Goal: Task Accomplishment & Management: Manage account settings

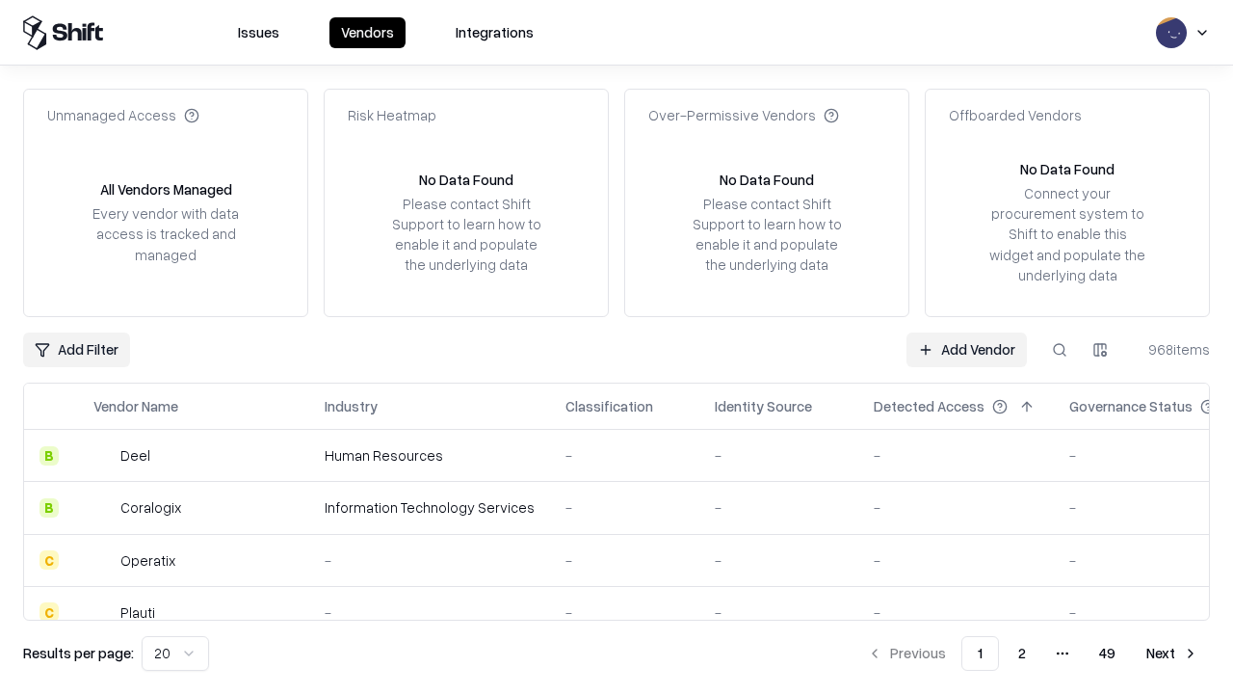
click at [966, 349] on link "Add Vendor" at bounding box center [967, 349] width 120 height 35
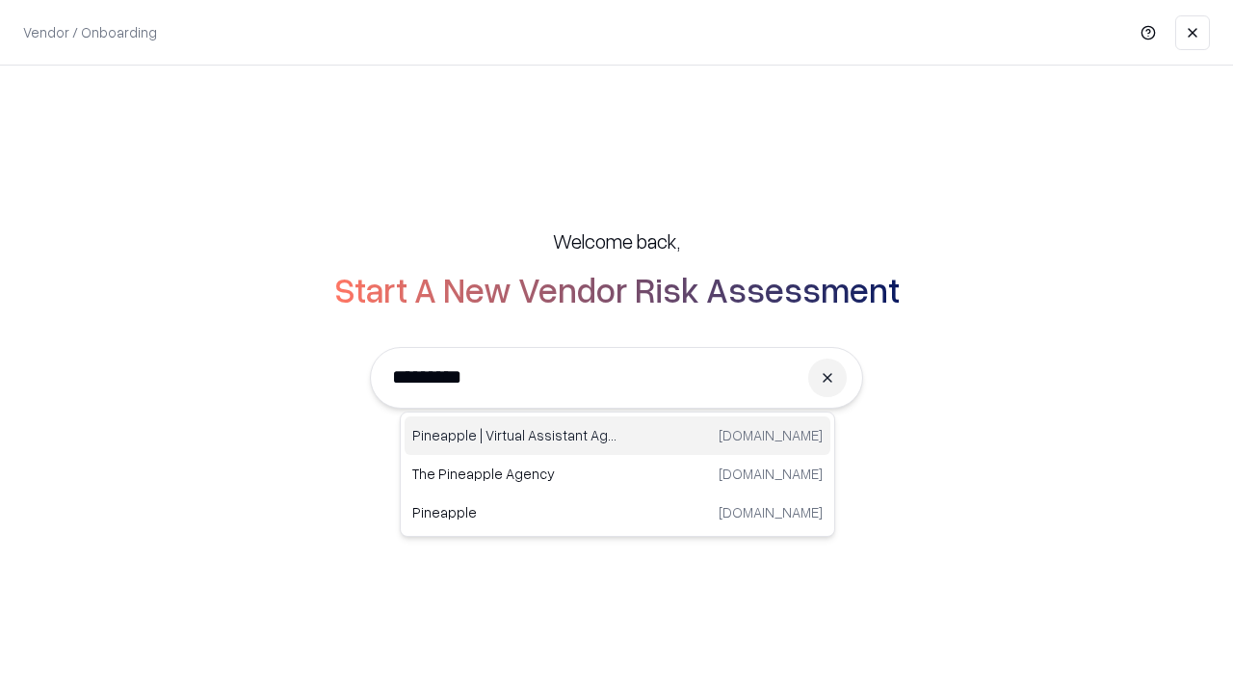
click at [618, 435] on div "Pineapple | Virtual Assistant Agency trypineapple.com" at bounding box center [618, 435] width 426 height 39
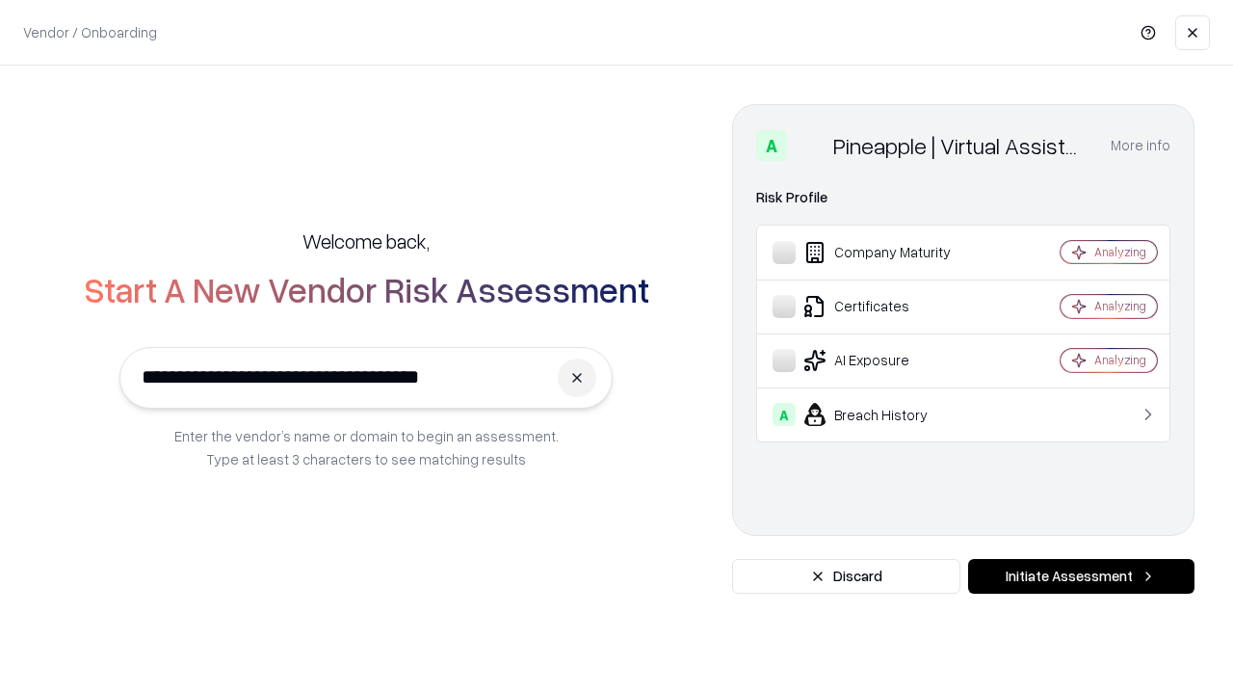
type input "**********"
click at [1081, 576] on button "Initiate Assessment" at bounding box center [1081, 576] width 226 height 35
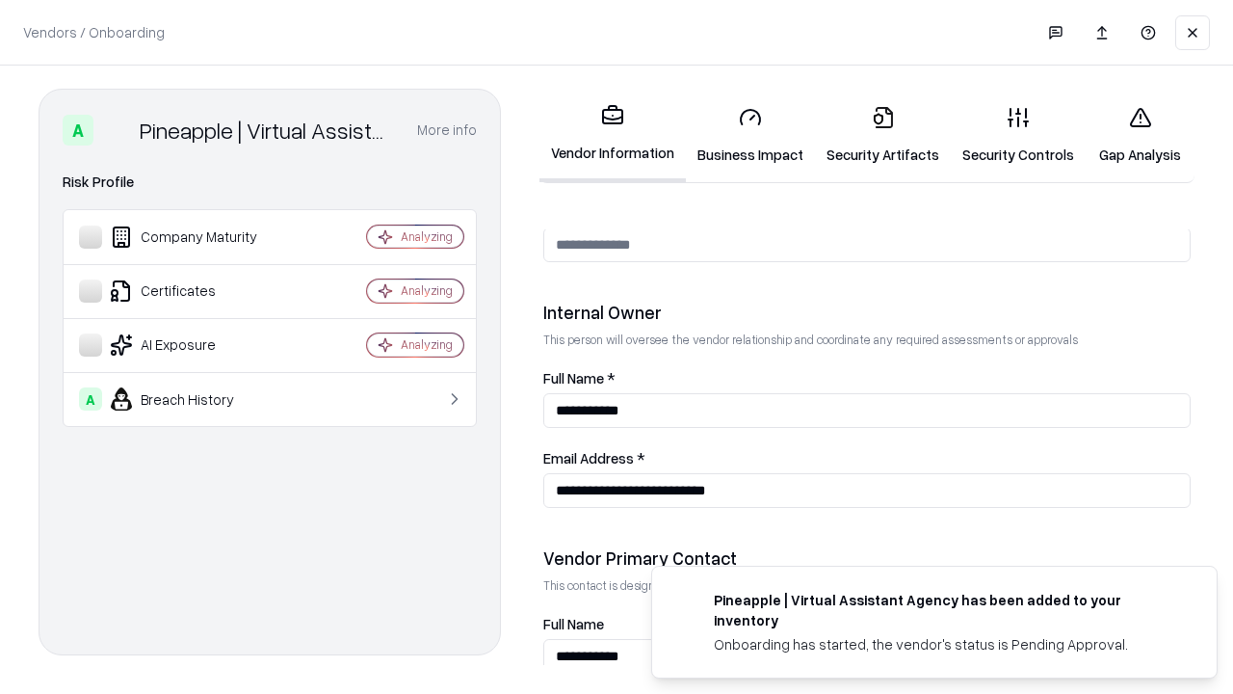
scroll to position [998, 0]
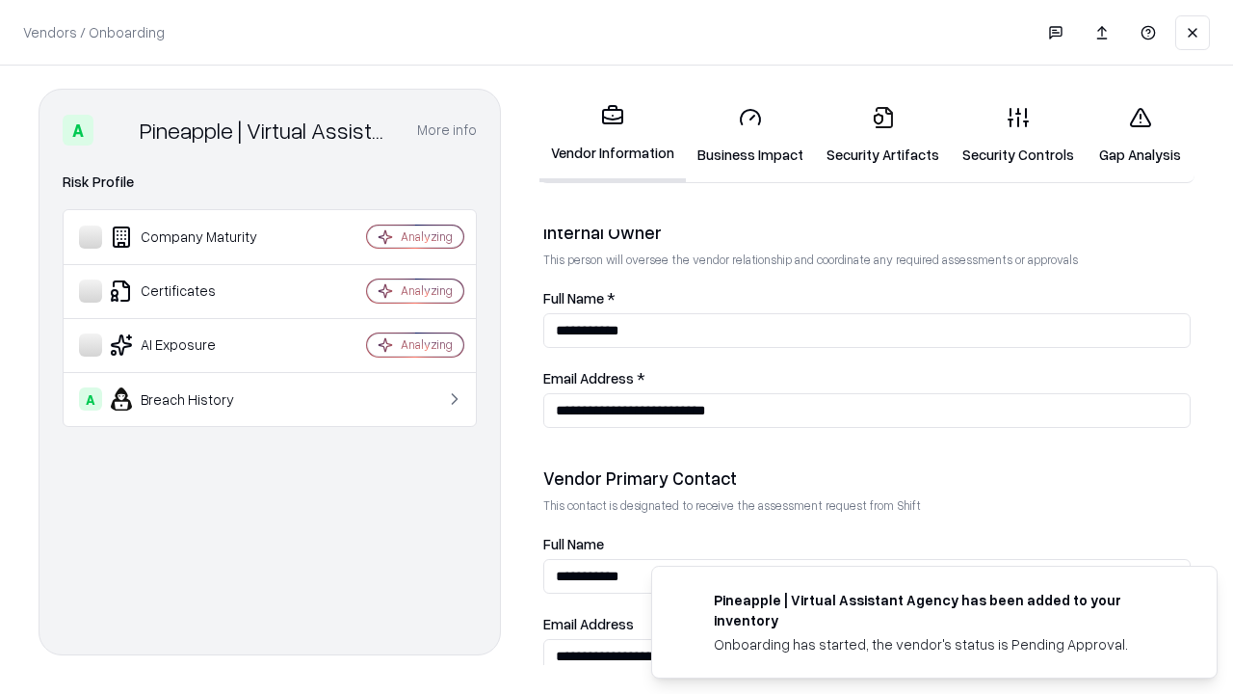
click at [751, 135] on link "Business Impact" at bounding box center [750, 136] width 129 height 90
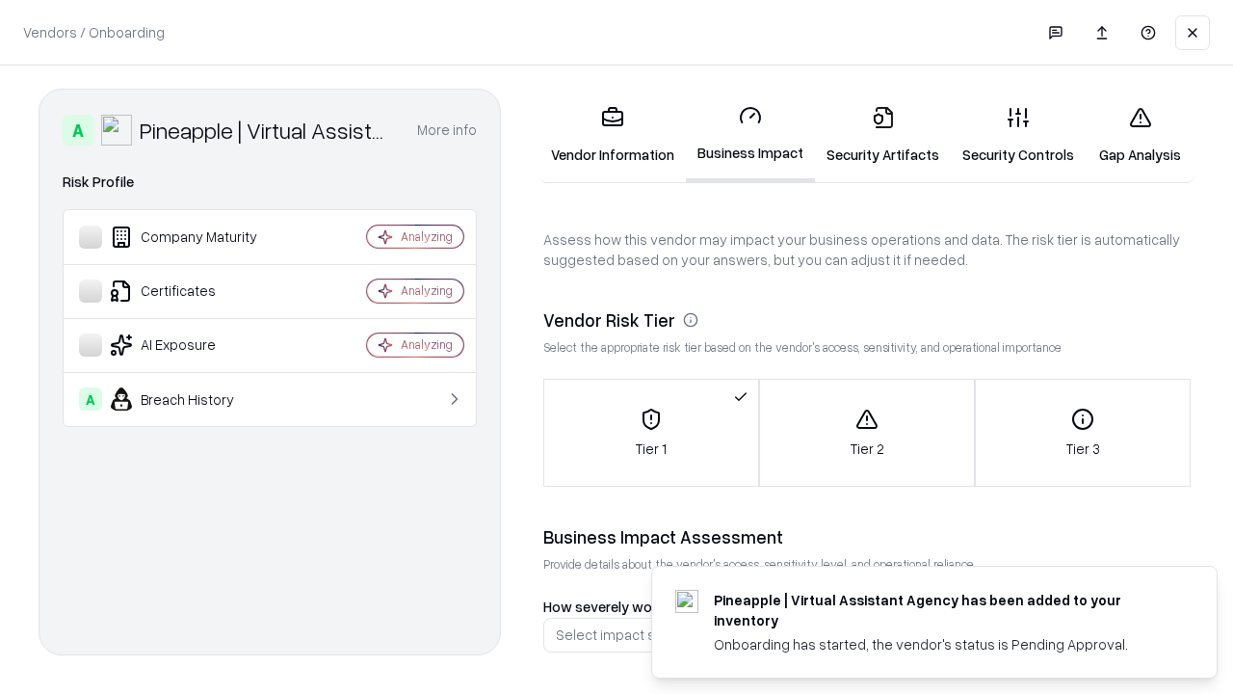
click at [883, 135] on link "Security Artifacts" at bounding box center [883, 136] width 136 height 90
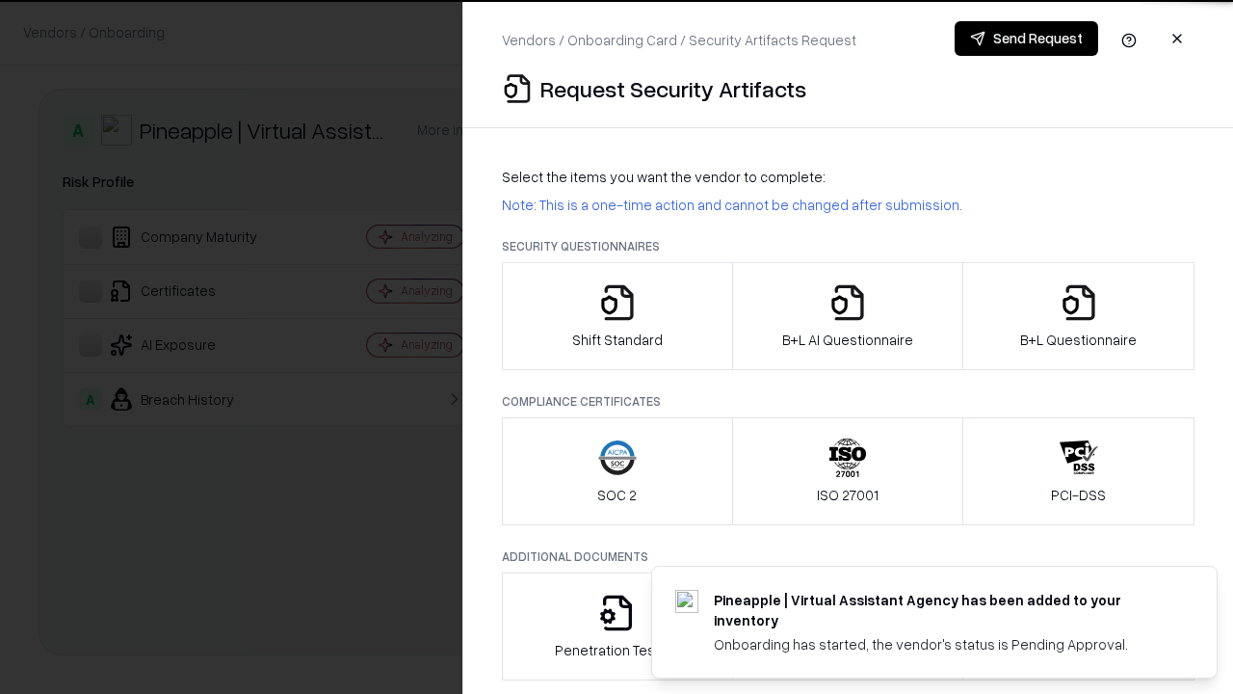
click at [617, 316] on icon "button" at bounding box center [617, 302] width 39 height 39
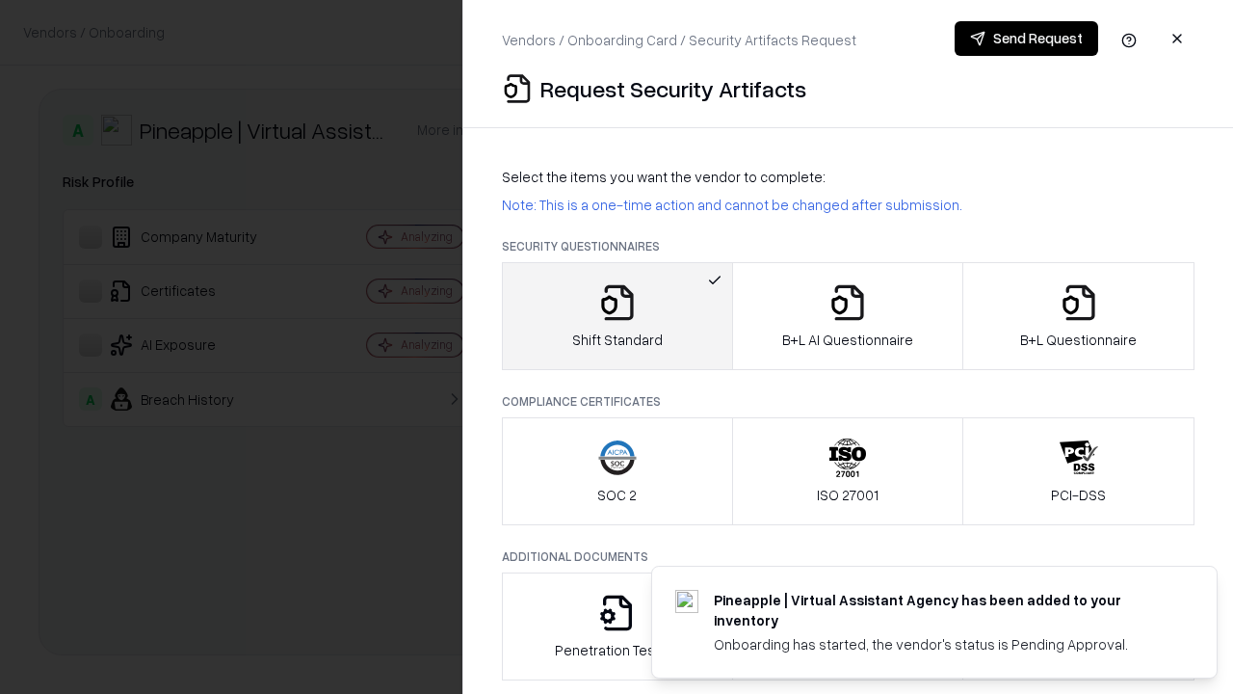
click at [1026, 39] on button "Send Request" at bounding box center [1027, 38] width 144 height 35
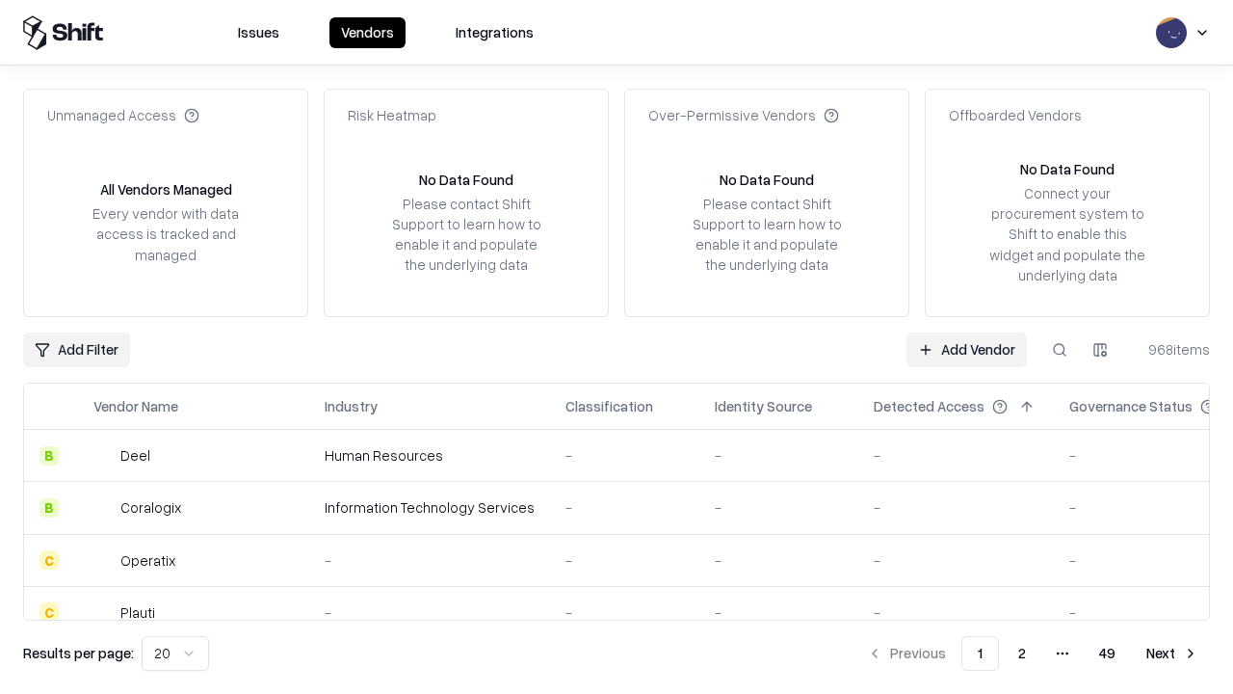
click at [1060, 349] on button at bounding box center [1059, 349] width 35 height 35
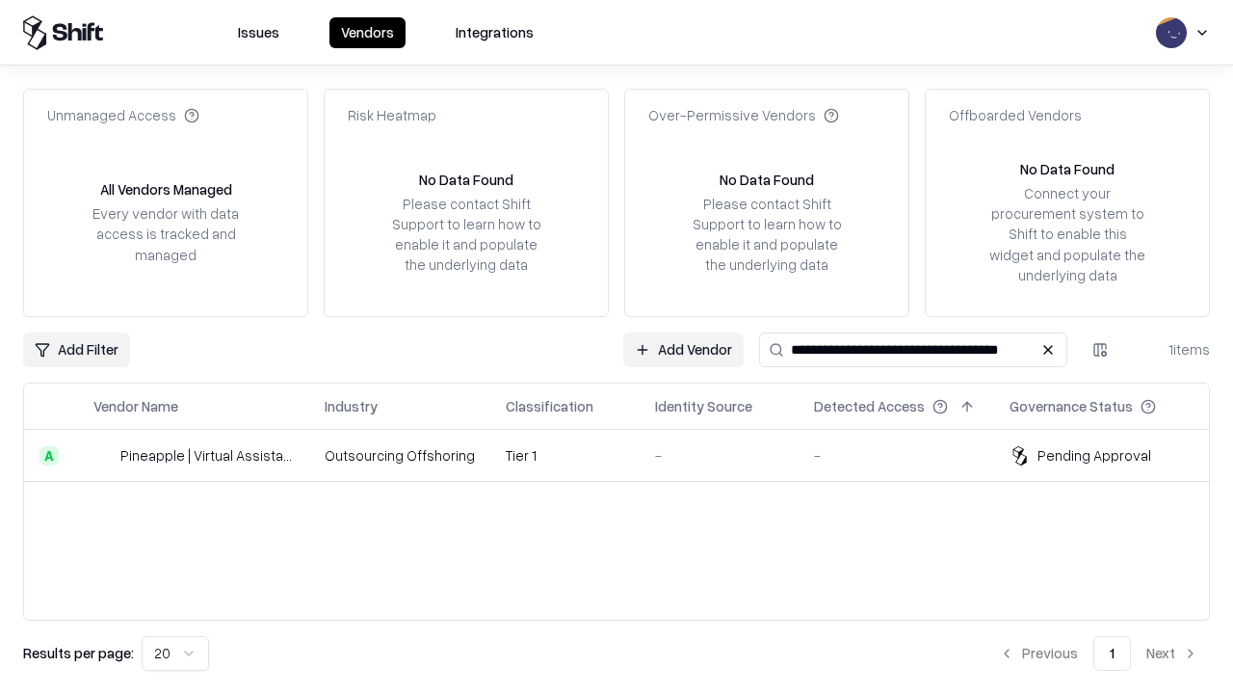
type input "**********"
click at [628, 455] on td "Tier 1" at bounding box center [564, 456] width 149 height 52
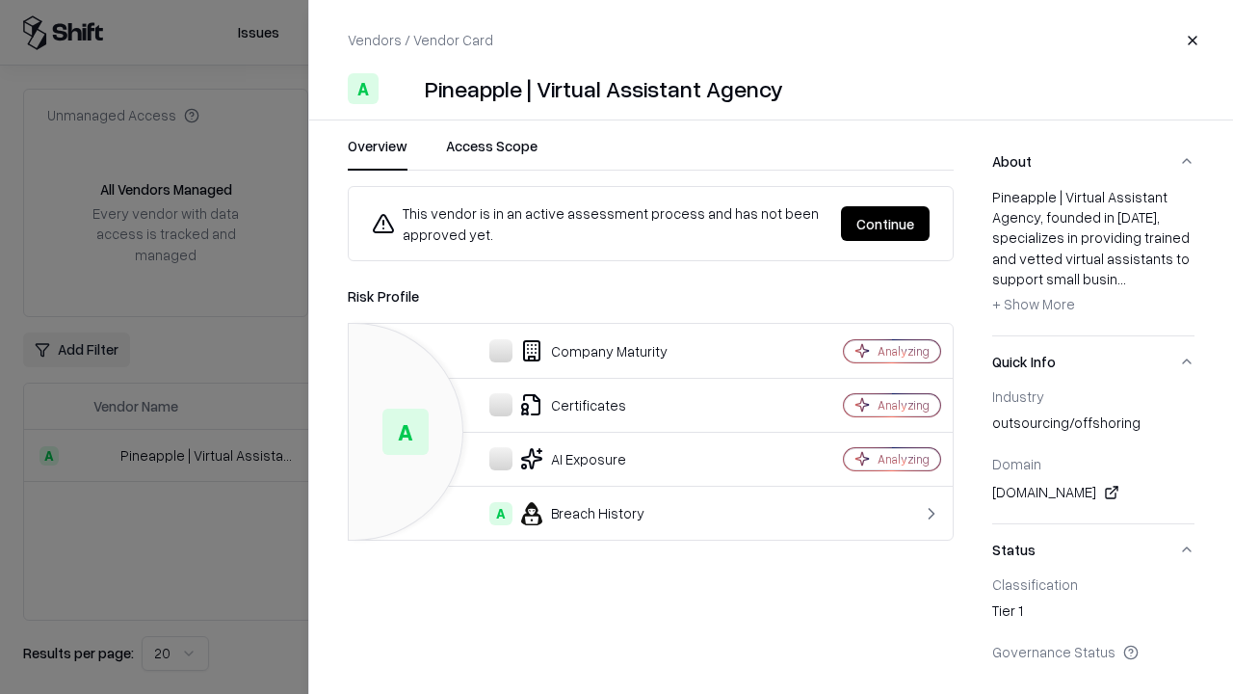
click at [885, 224] on button "Continue" at bounding box center [885, 223] width 89 height 35
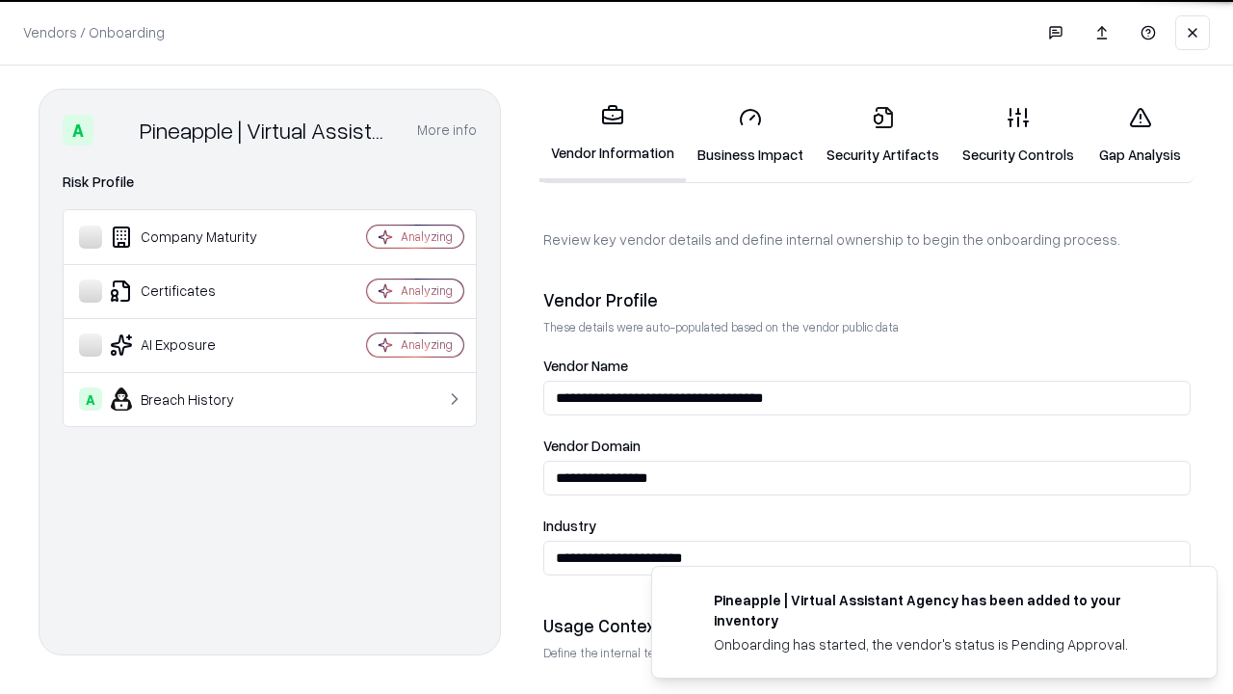
click at [883, 135] on link "Security Artifacts" at bounding box center [883, 136] width 136 height 90
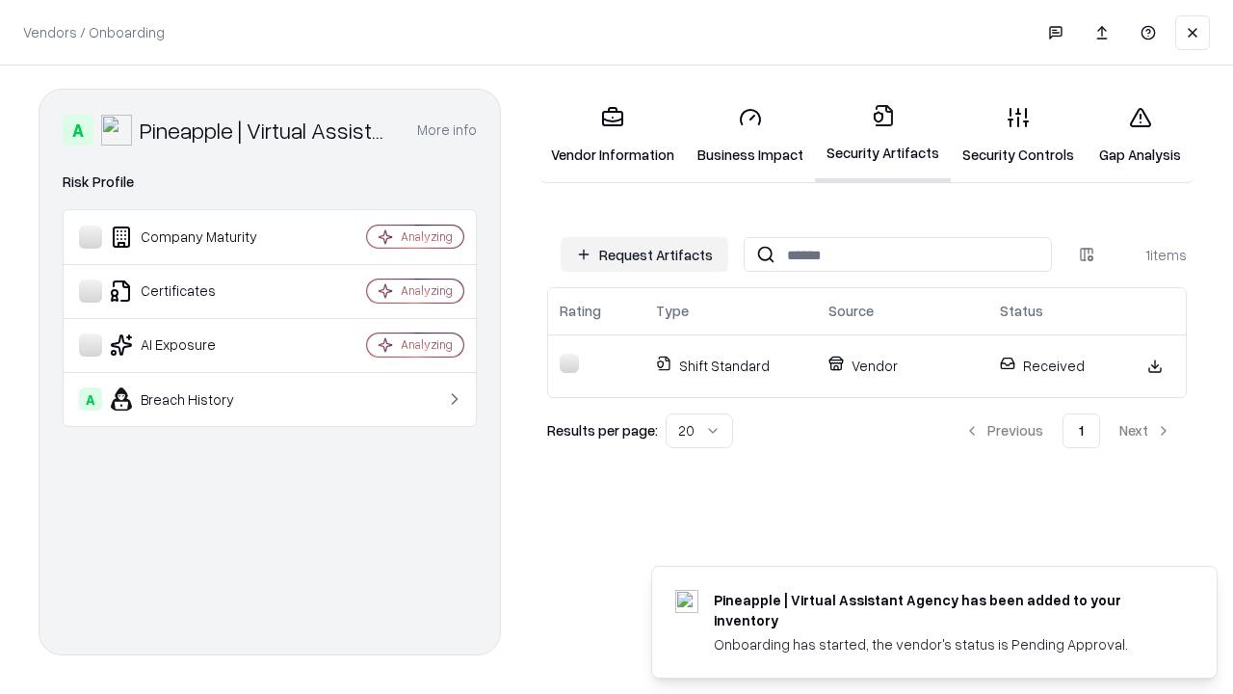
click at [1140, 135] on link "Gap Analysis" at bounding box center [1140, 136] width 109 height 90
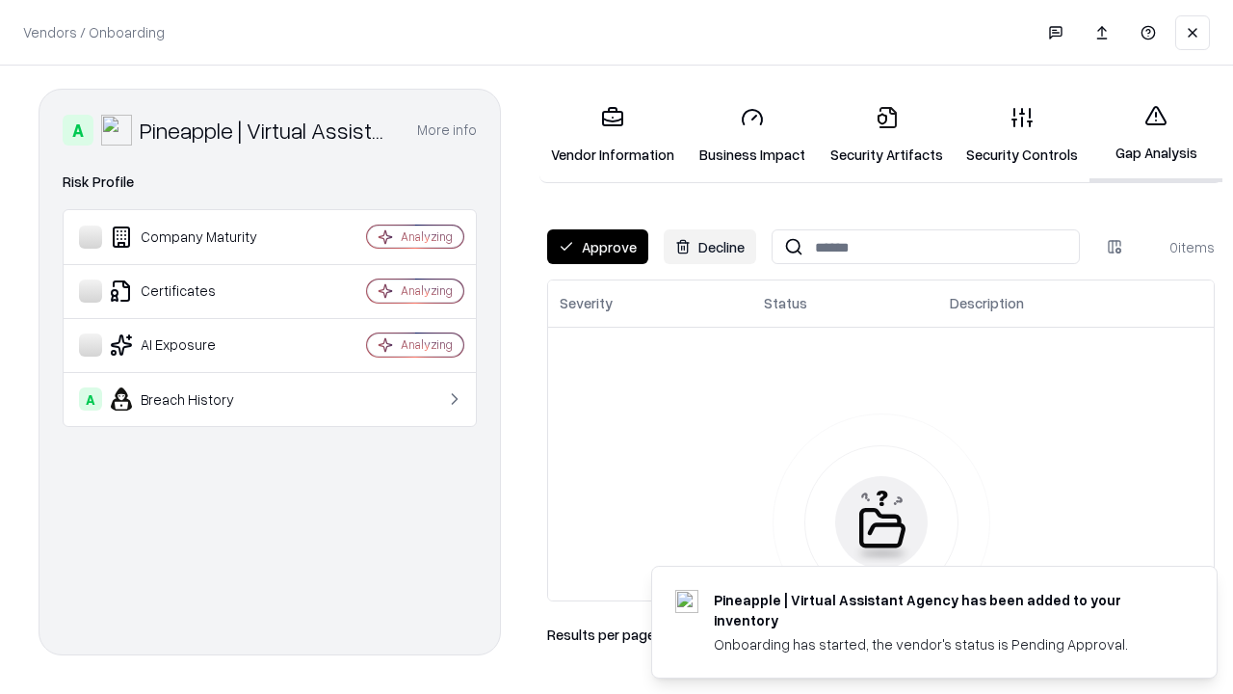
click at [597, 247] on button "Approve" at bounding box center [597, 246] width 101 height 35
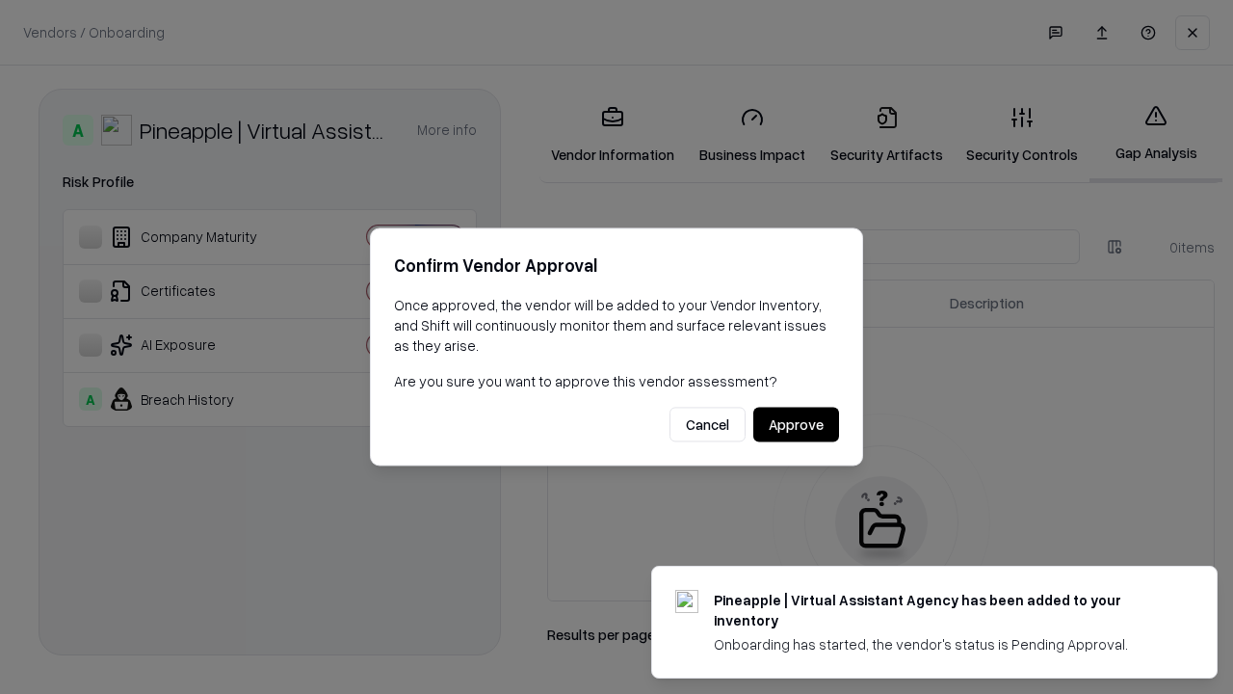
click at [796, 424] on button "Approve" at bounding box center [796, 425] width 86 height 35
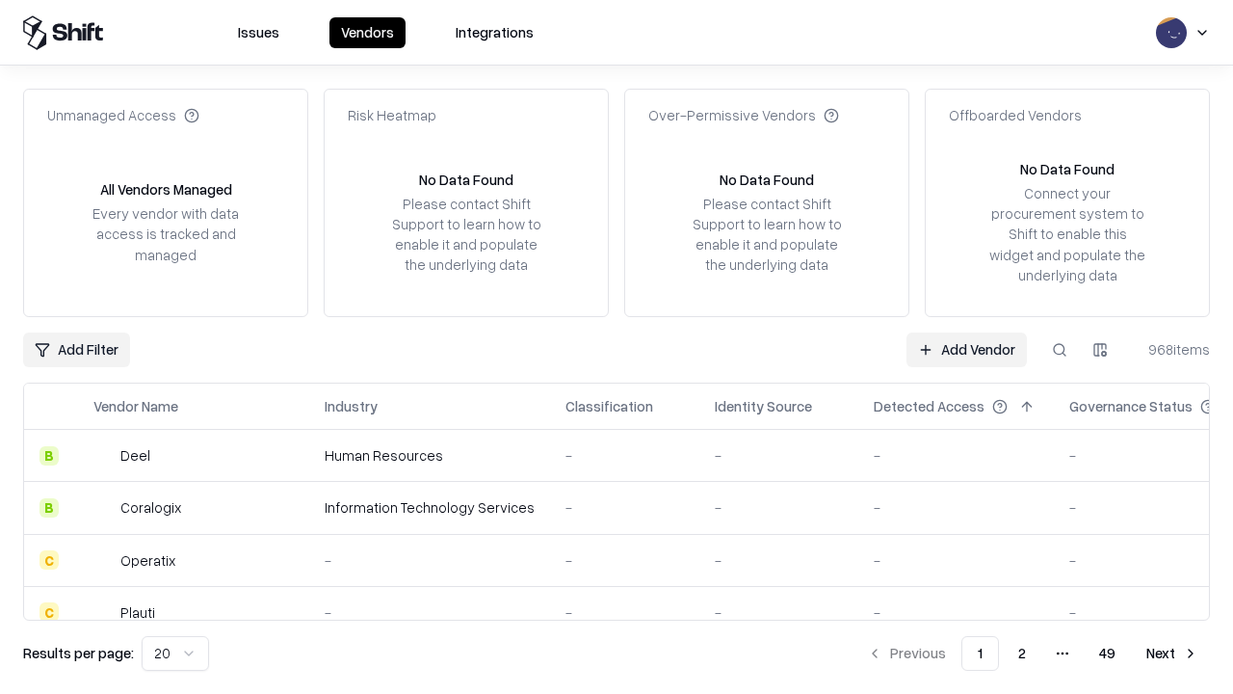
type input "**********"
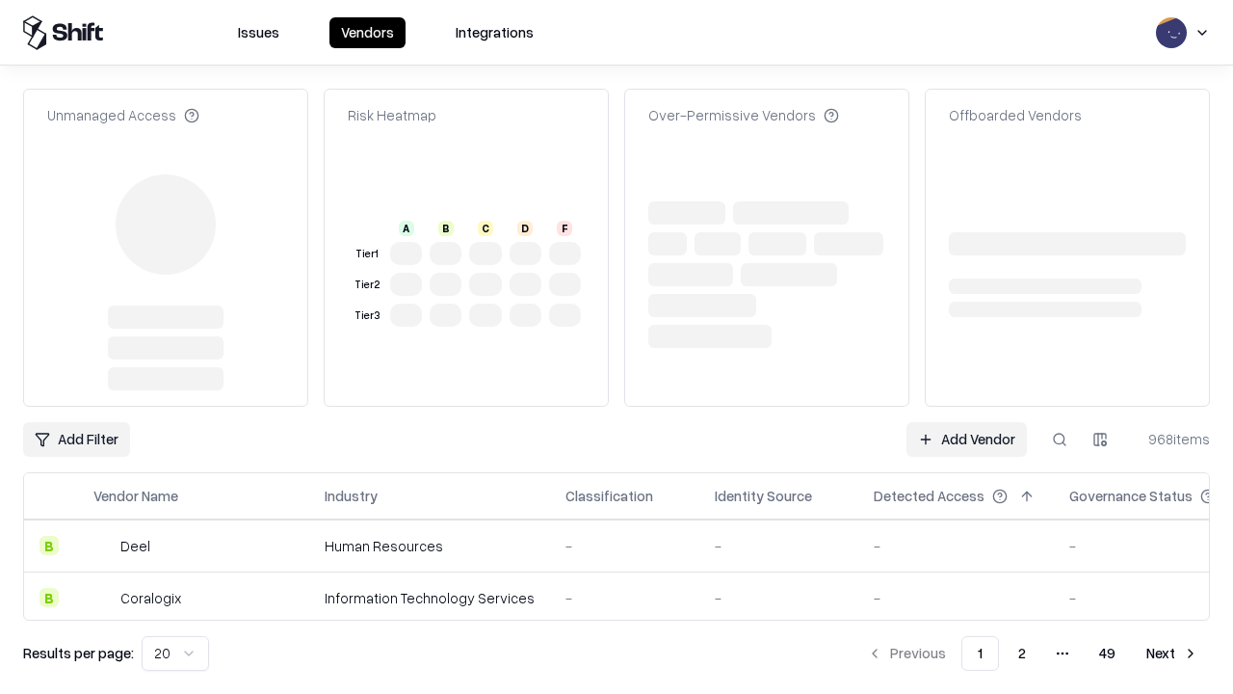
click at [966, 422] on link "Add Vendor" at bounding box center [967, 439] width 120 height 35
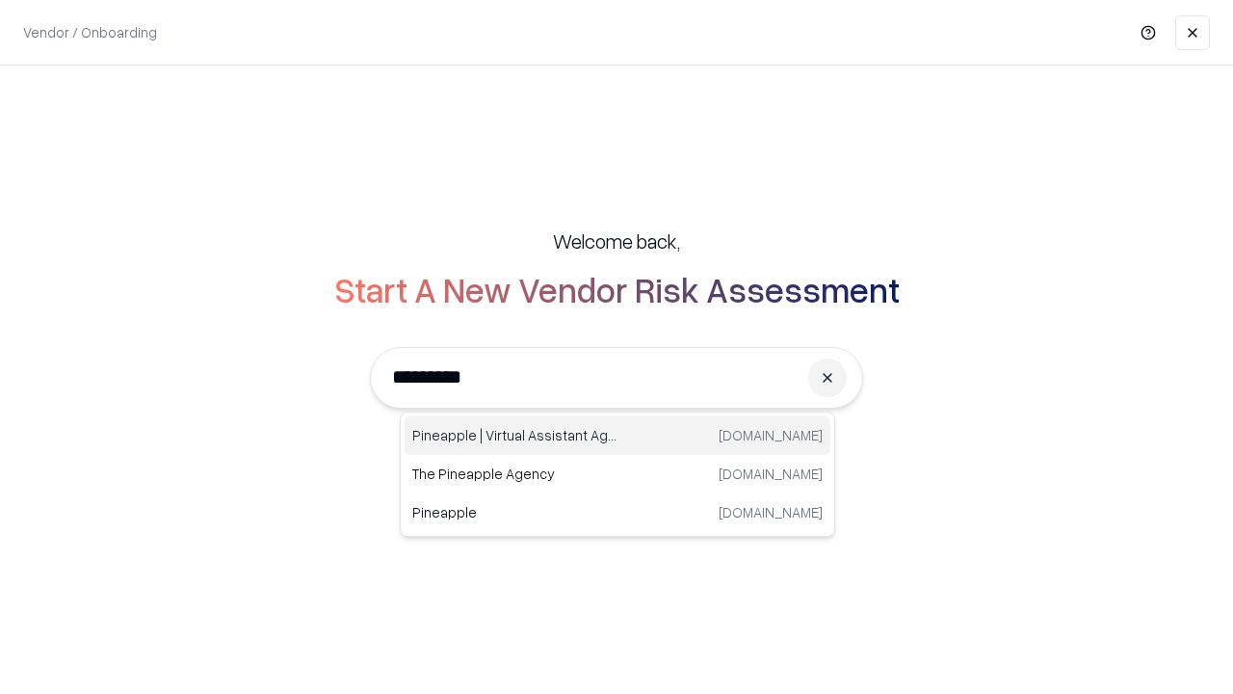
click at [618, 435] on div "Pineapple | Virtual Assistant Agency trypineapple.com" at bounding box center [618, 435] width 426 height 39
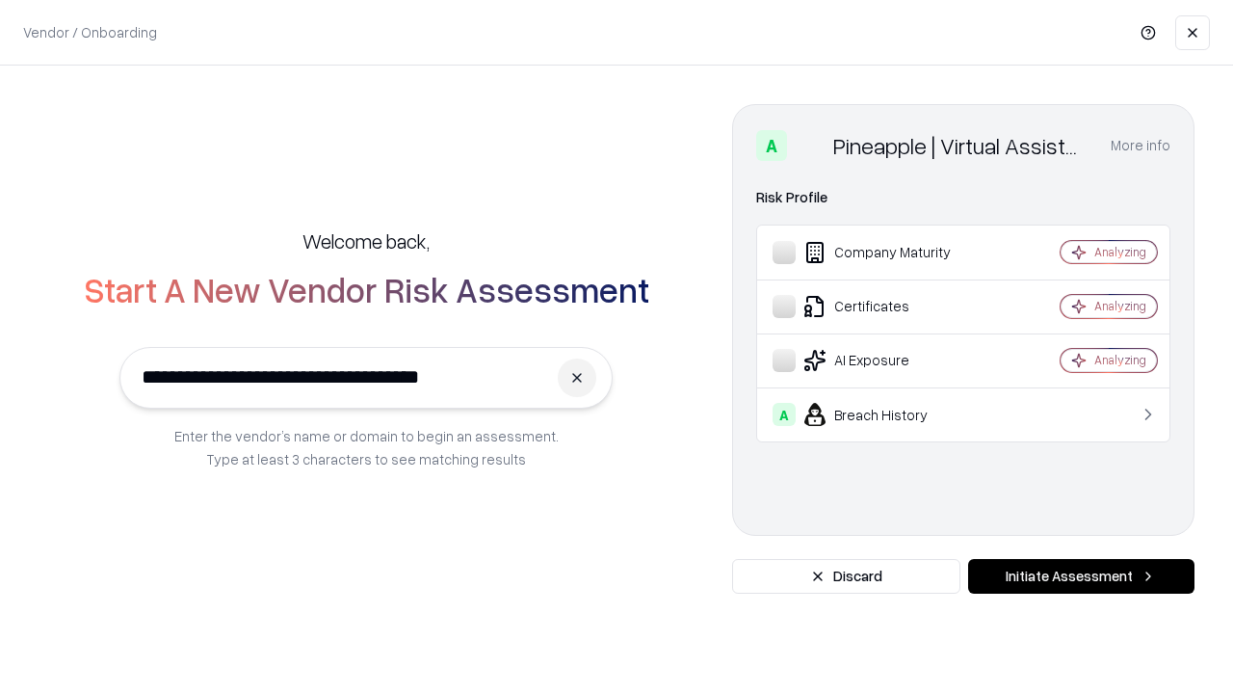
type input "**********"
click at [1081, 576] on button "Initiate Assessment" at bounding box center [1081, 576] width 226 height 35
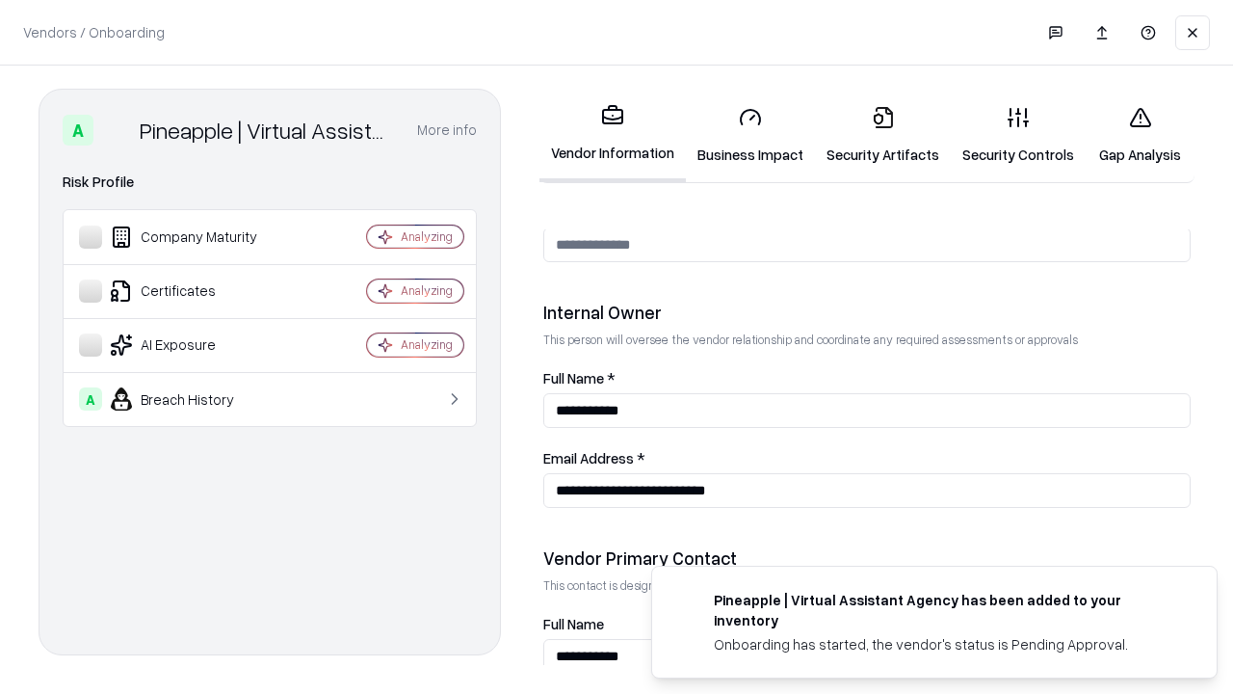
scroll to position [998, 0]
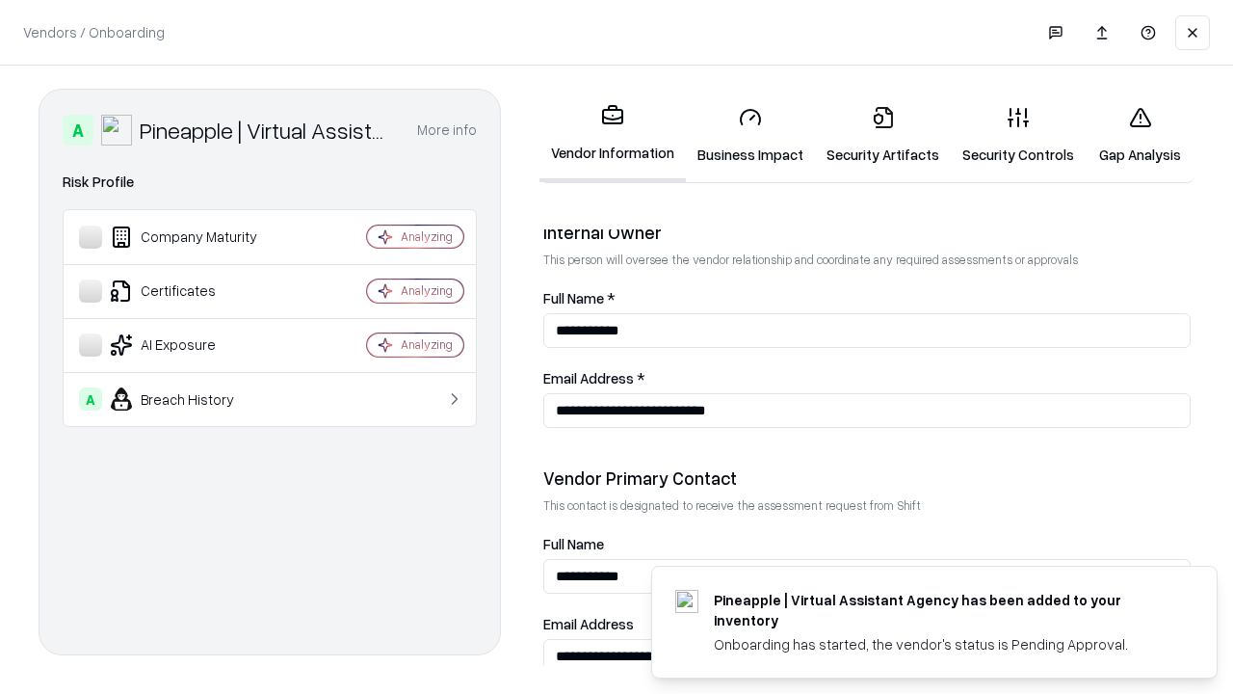
click at [1140, 135] on link "Gap Analysis" at bounding box center [1140, 136] width 109 height 90
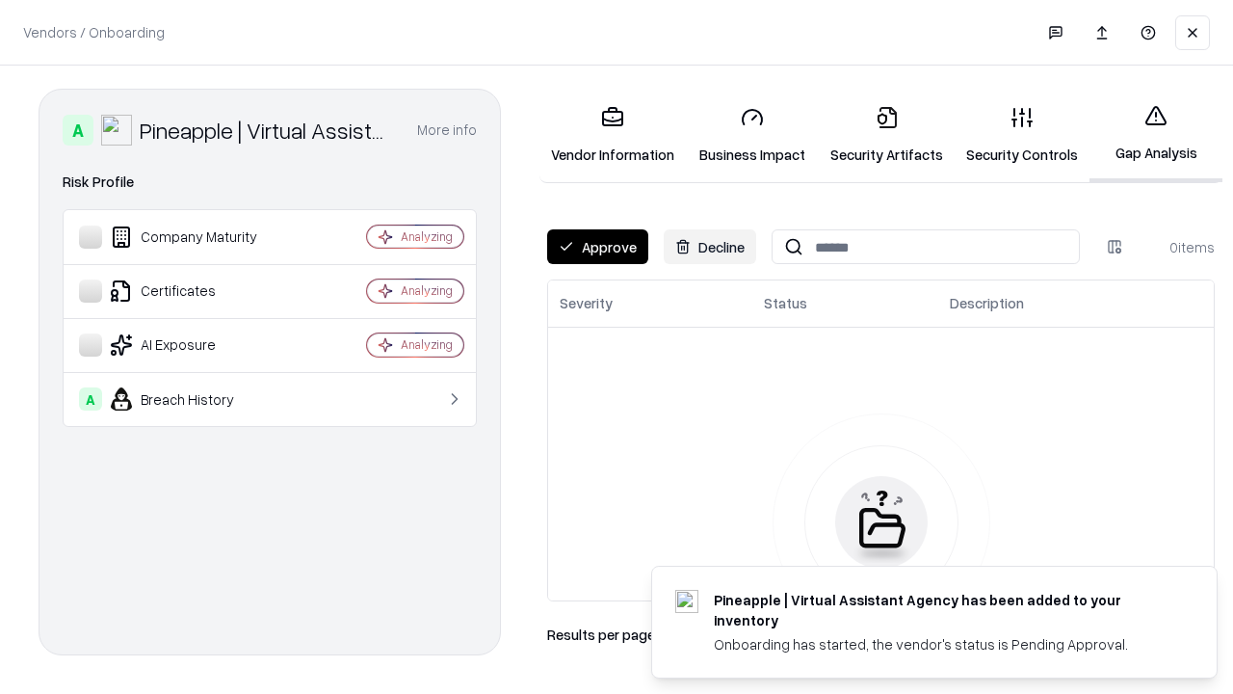
click at [597, 247] on button "Approve" at bounding box center [597, 246] width 101 height 35
